Goal: Book appointment/travel/reservation

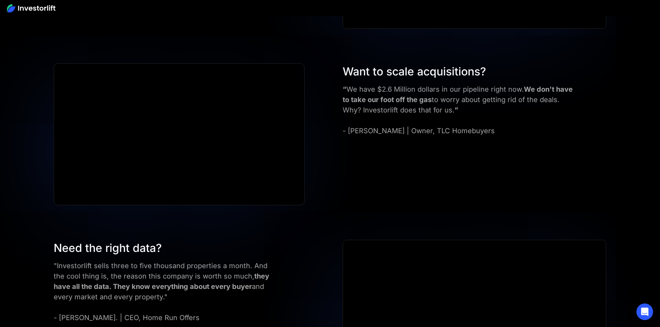
scroll to position [3093, 0]
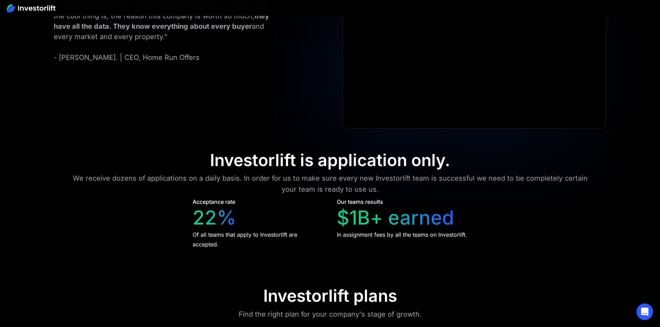
scroll to position [3114, 0]
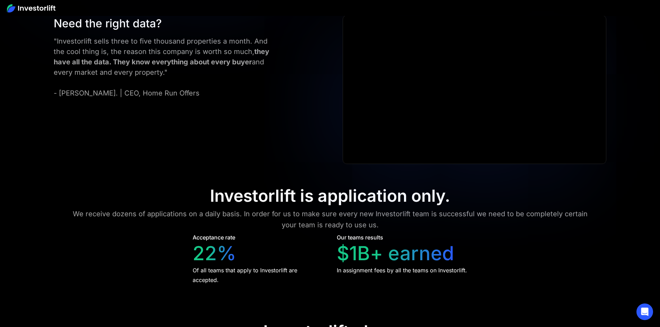
scroll to position [3022, 0]
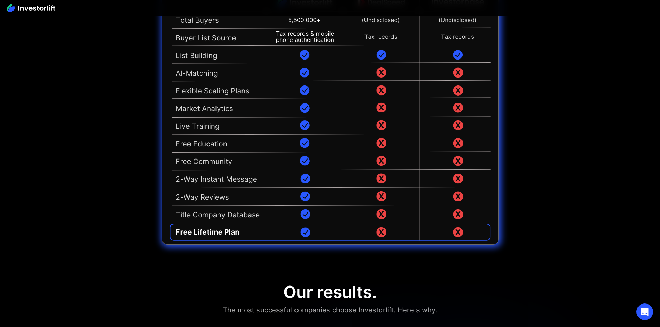
scroll to position [1683, 0]
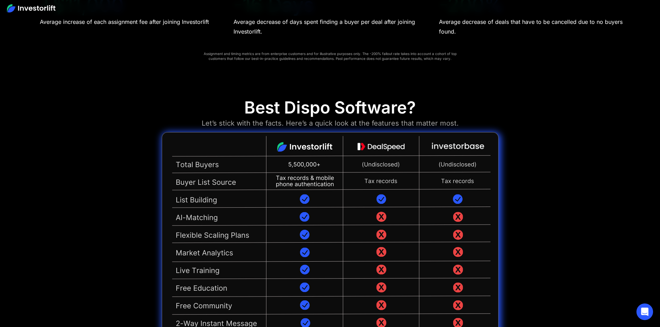
click at [308, 262] on img at bounding box center [330, 260] width 337 height 257
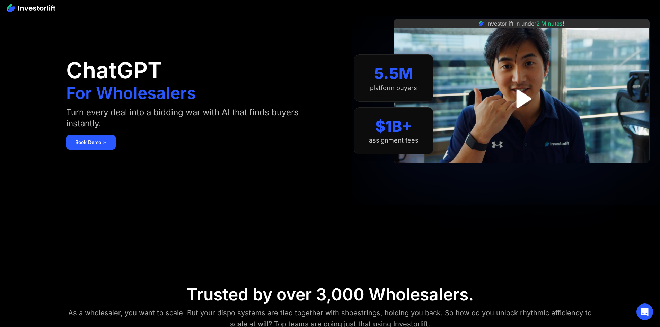
scroll to position [0, 0]
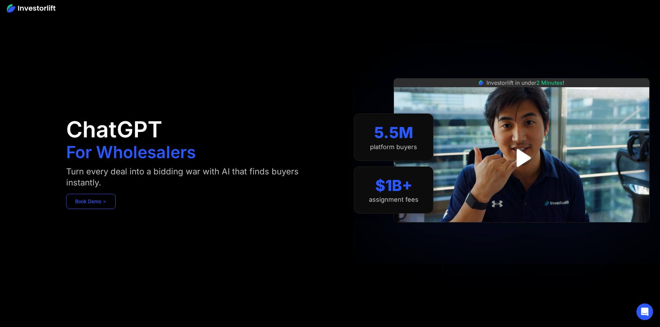
click at [116, 202] on link "Book Demo ➢" at bounding box center [91, 201] width 50 height 15
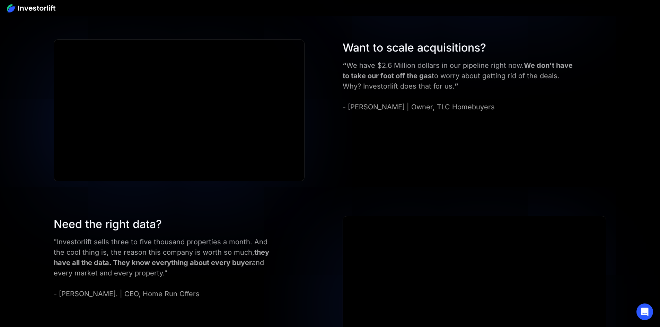
scroll to position [3140, 0]
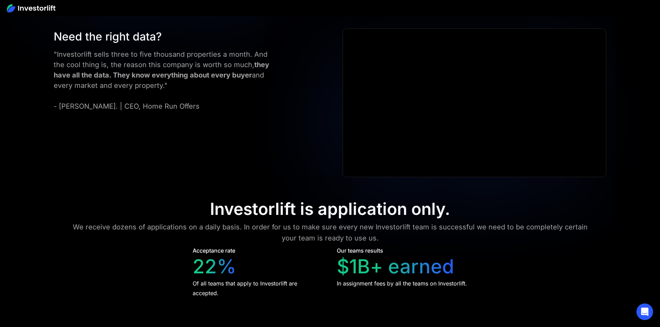
scroll to position [3160, 0]
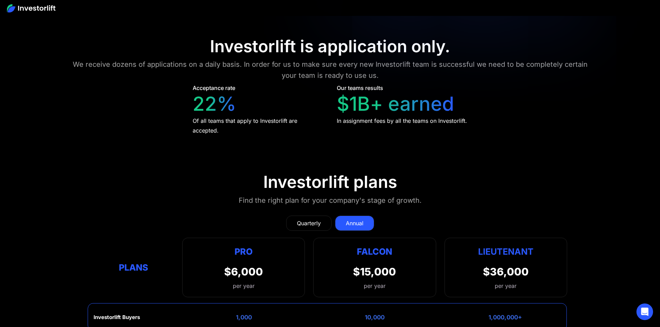
scroll to position [3206, 0]
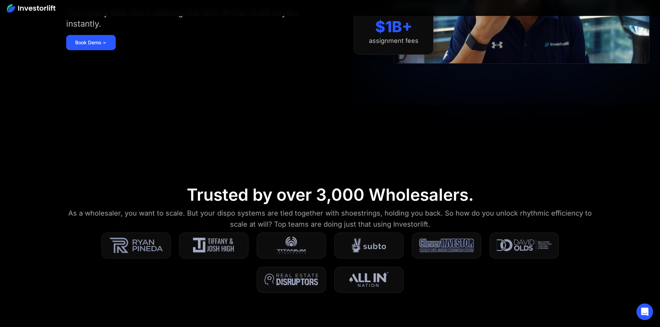
scroll to position [0, 0]
